Goal: Information Seeking & Learning: Learn about a topic

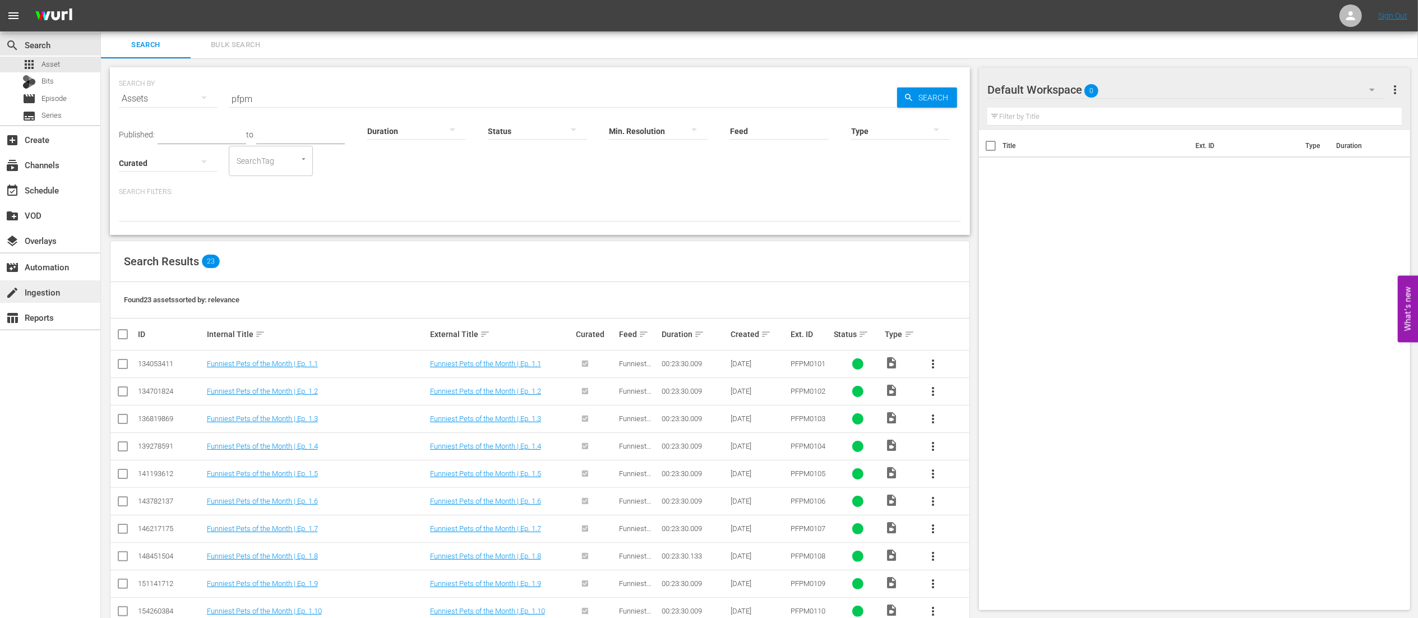
click at [38, 295] on div "create Ingestion" at bounding box center [31, 290] width 63 height 10
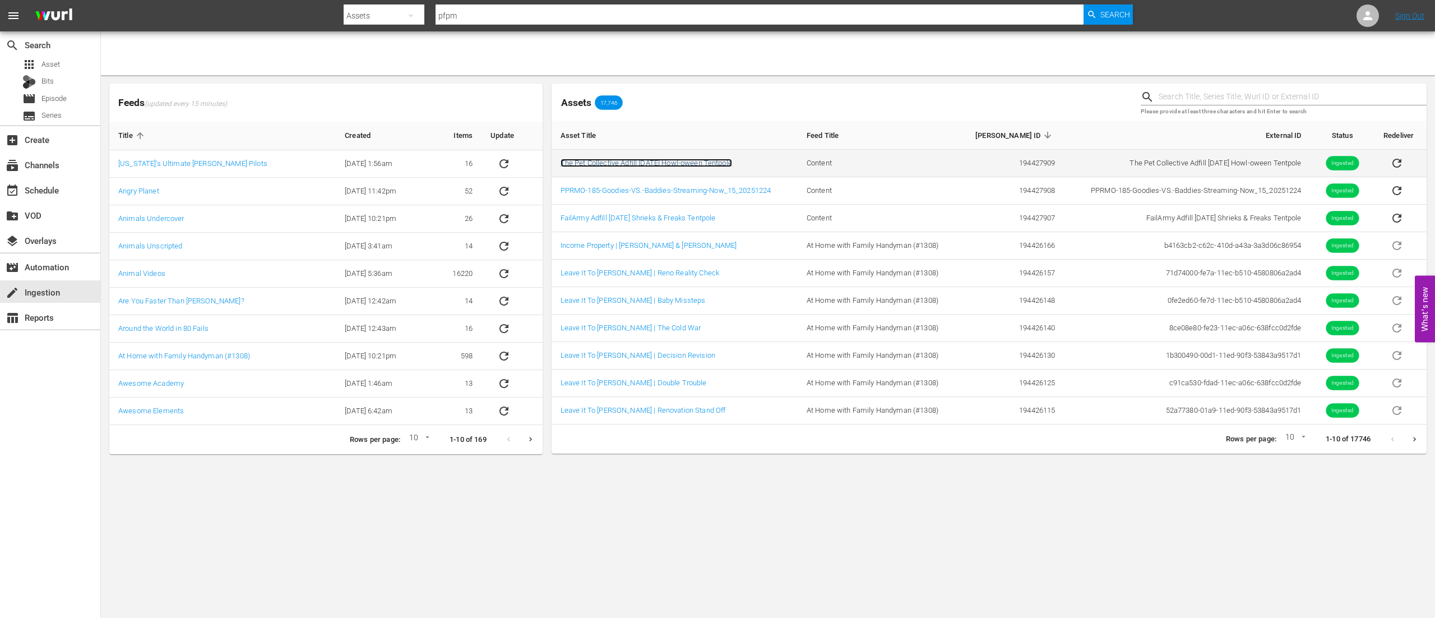
click at [615, 165] on link "The Pet Collective Adfill October 2025 Howl-oween Tentpole" at bounding box center [647, 163] width 172 height 8
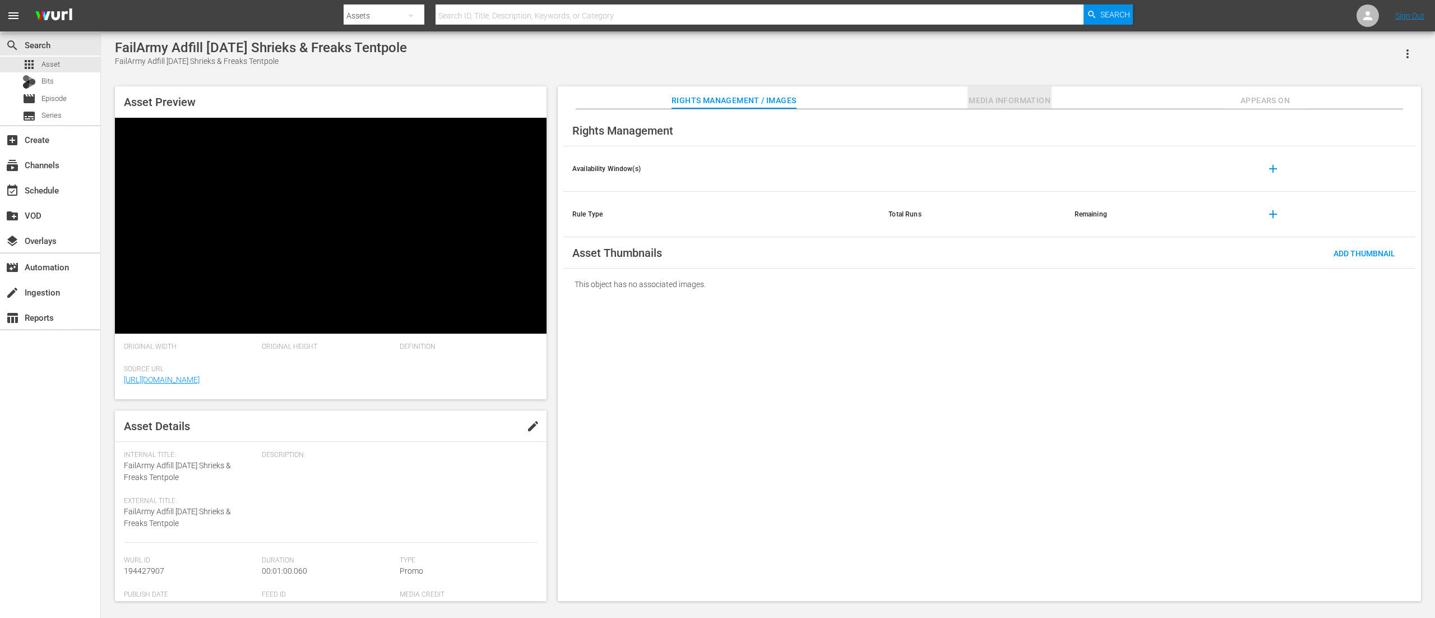
click at [1012, 94] on span "Media Information" at bounding box center [1010, 101] width 84 height 14
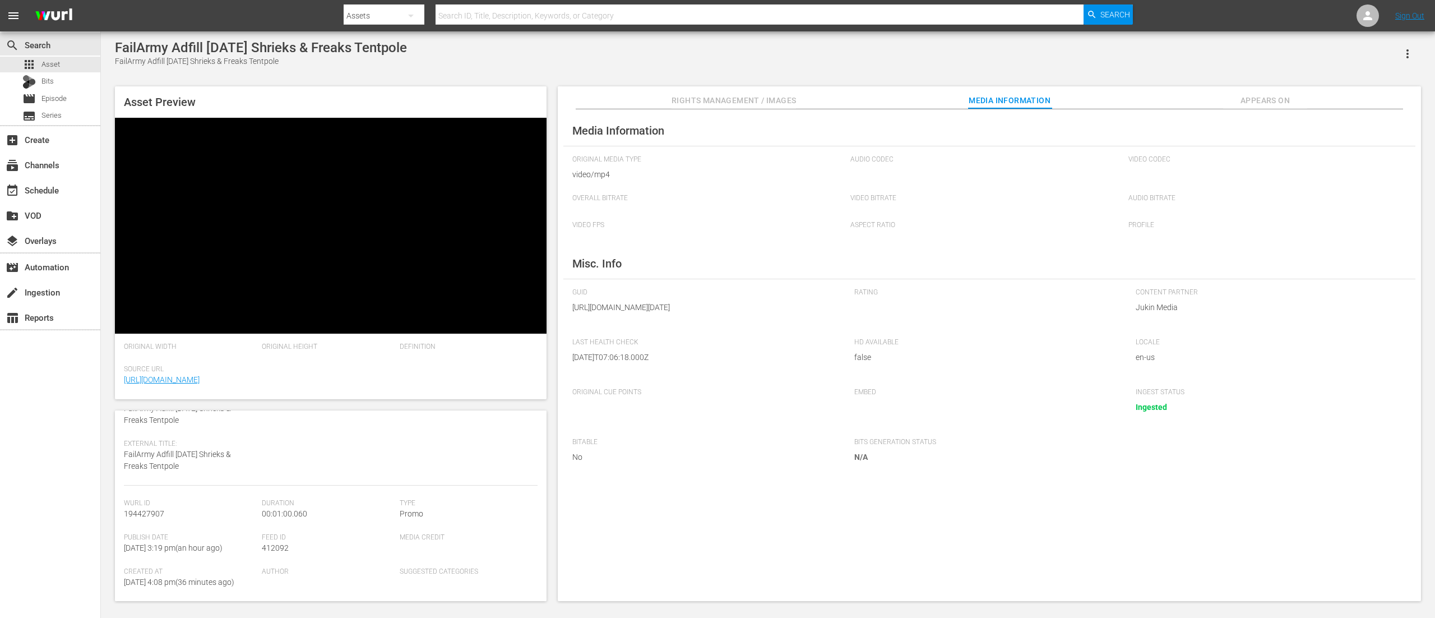
scroll to position [89, 0]
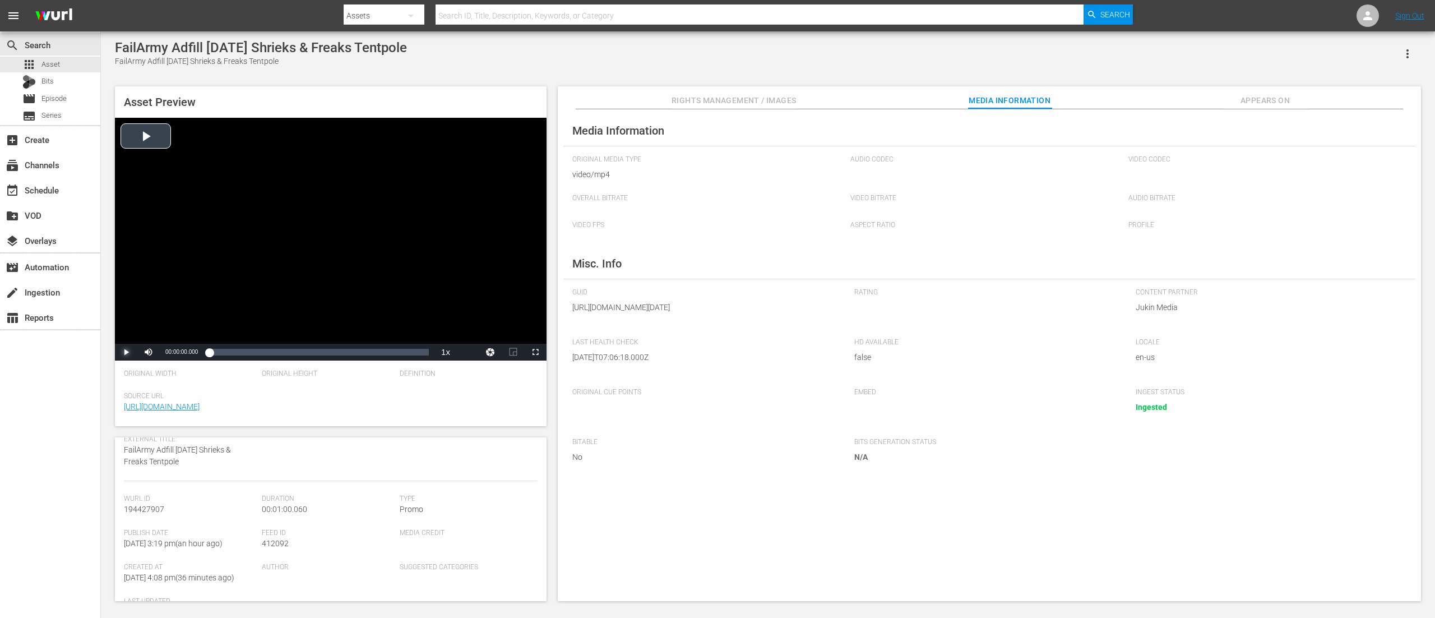
click at [126, 352] on span "Video Player" at bounding box center [126, 352] width 0 height 0
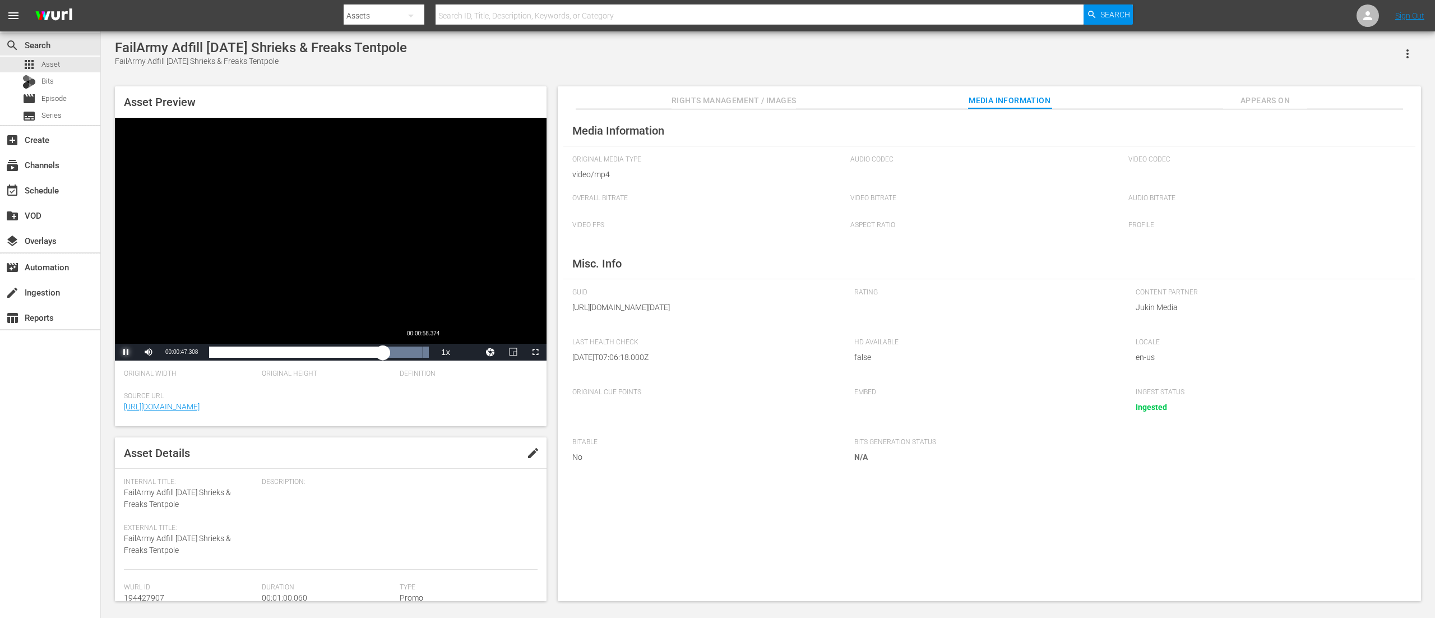
click at [423, 350] on div "Loaded : 100.00% 00:00:58.374 00:00:47.433" at bounding box center [319, 352] width 220 height 11
click at [21, 293] on div "create Ingestion" at bounding box center [31, 290] width 63 height 10
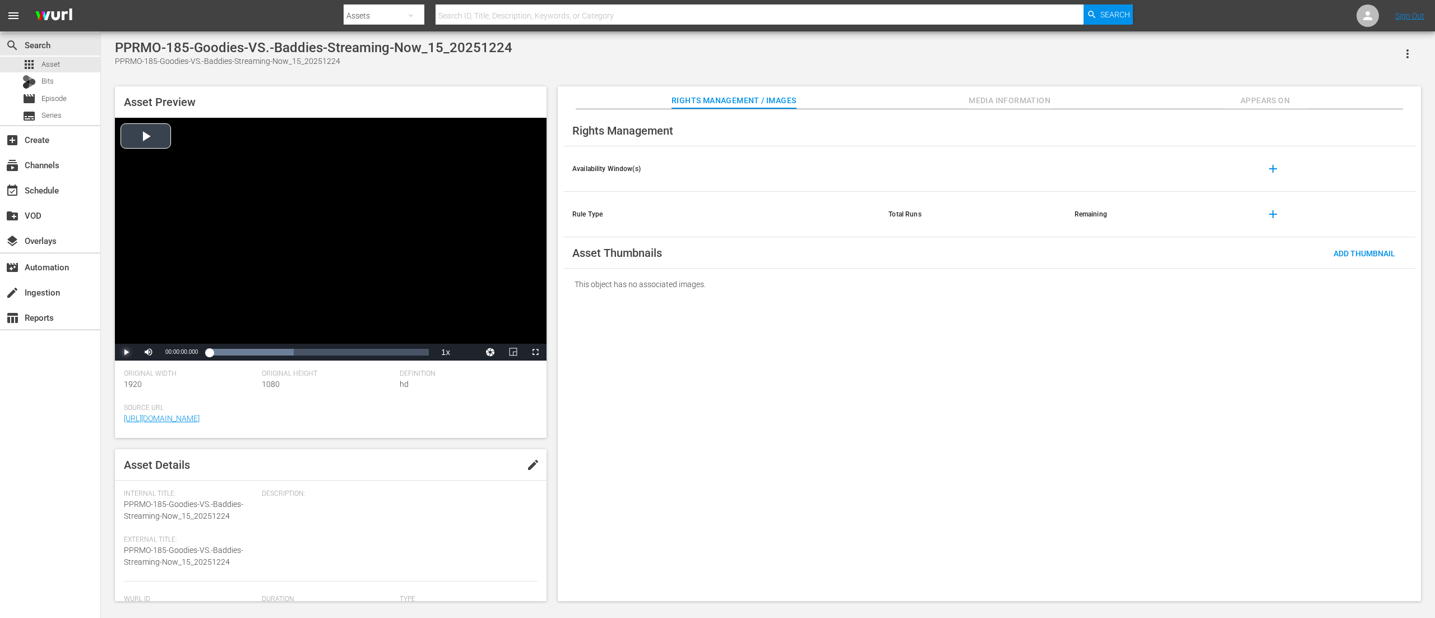
click at [126, 352] on span "Video Player" at bounding box center [126, 352] width 0 height 0
click at [422, 358] on div "00:00:14.523" at bounding box center [422, 352] width 1 height 11
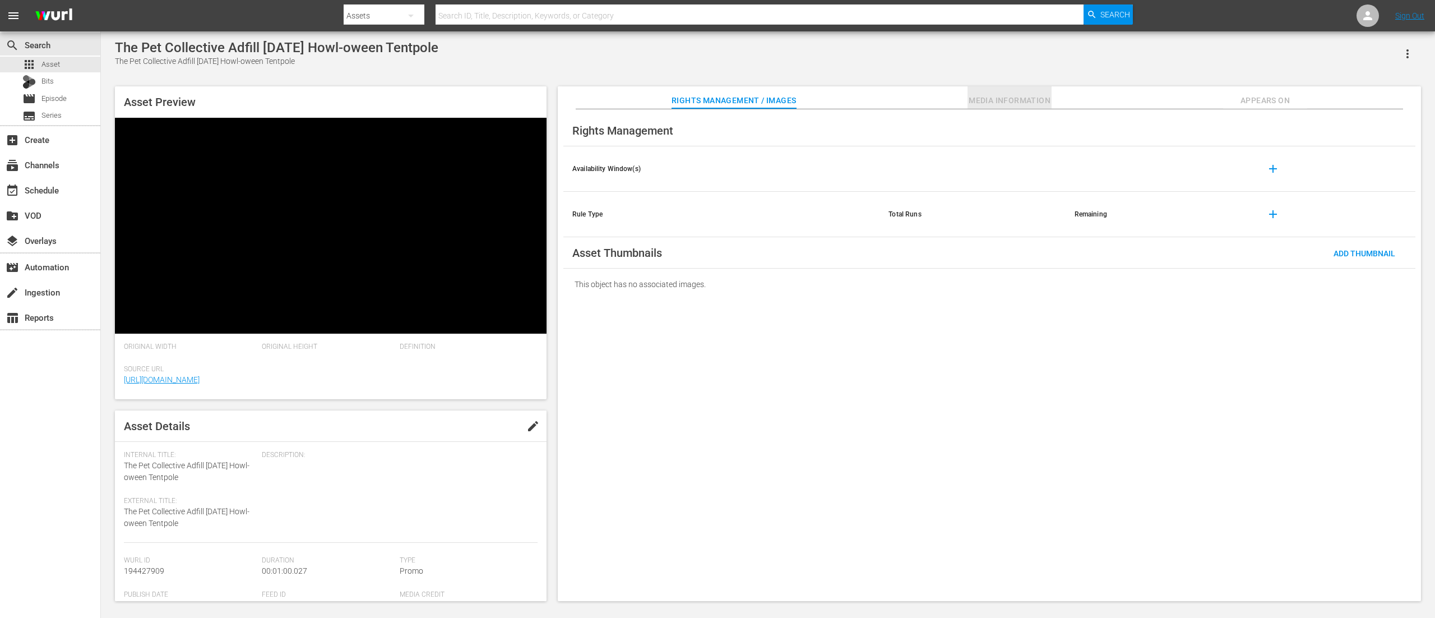
click at [992, 104] on span "Media Information" at bounding box center [1010, 101] width 84 height 14
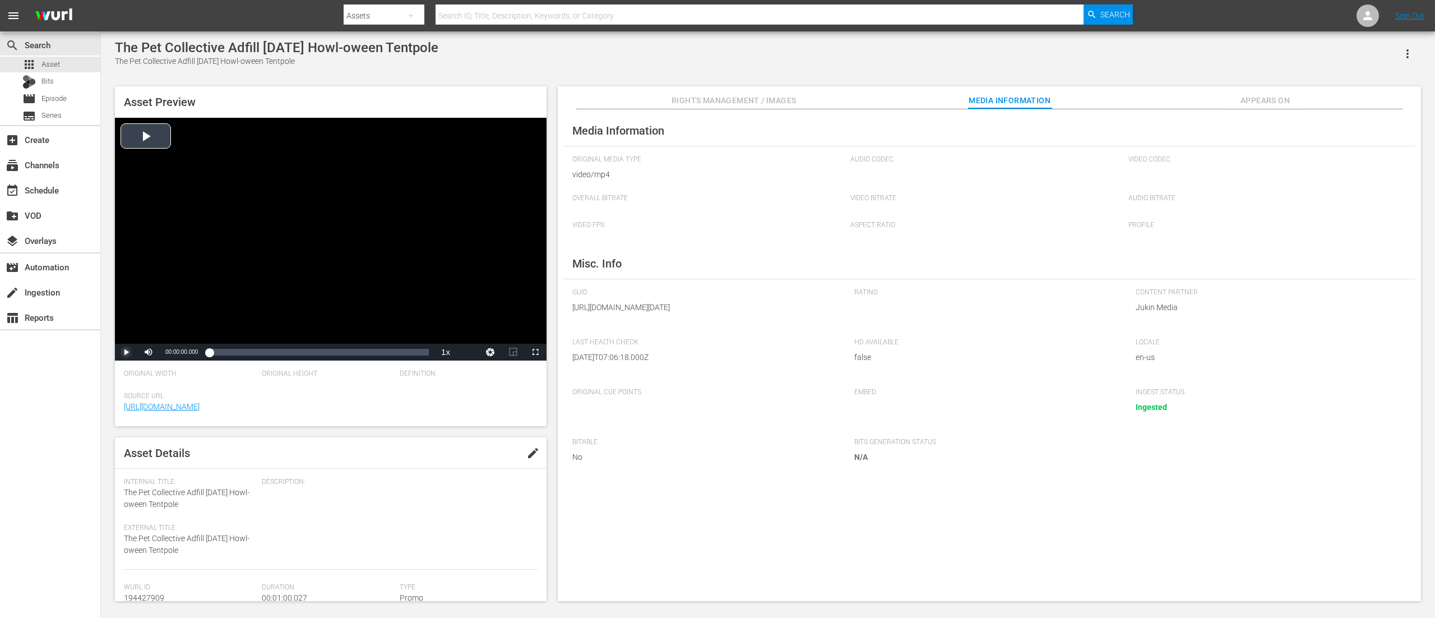
click at [126, 352] on span "Video Player" at bounding box center [126, 352] width 0 height 0
click at [424, 356] on div "Loaded : 29.78% 00:00:58.648 00:00:04.478" at bounding box center [319, 352] width 220 height 11
click at [52, 15] on img at bounding box center [54, 16] width 54 height 26
